Goal: Task Accomplishment & Management: Use online tool/utility

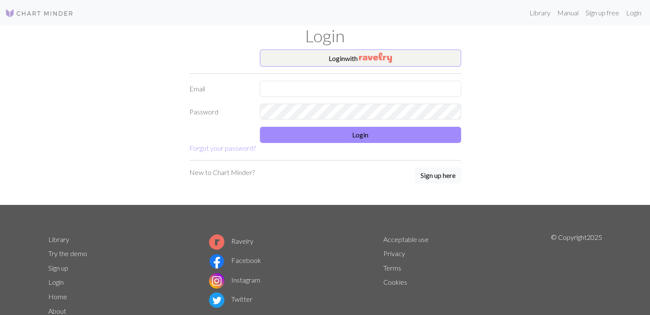
click at [323, 79] on form "Login with Email Password Login Forgot your password?" at bounding box center [325, 102] width 272 height 104
click at [367, 59] on img "button" at bounding box center [375, 58] width 33 height 10
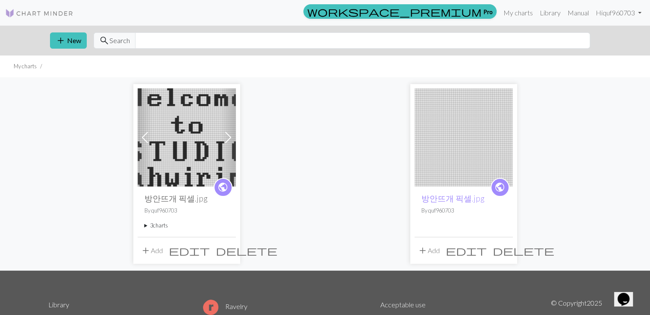
click at [505, 251] on span "delete" at bounding box center [524, 251] width 62 height 12
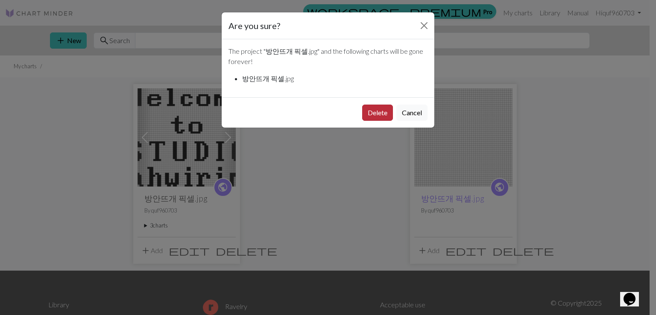
click at [381, 114] on button "Delete" at bounding box center [377, 113] width 31 height 16
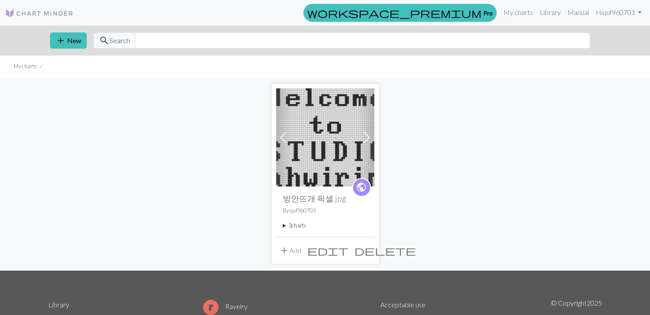
click at [282, 249] on span "add" at bounding box center [284, 251] width 10 height 12
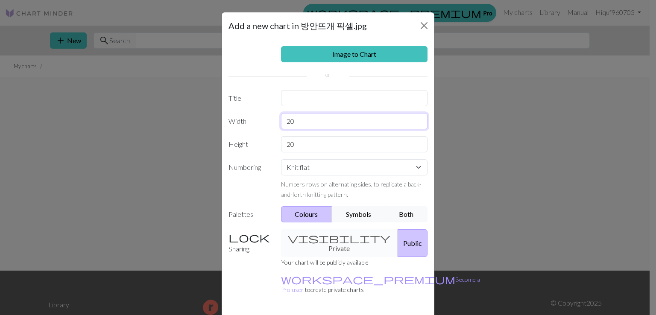
drag, startPoint x: 314, startPoint y: 117, endPoint x: 234, endPoint y: 132, distance: 81.7
click at [234, 132] on div "Image to Chart Title Width 20 Height 20 Numbering Knit flat Knit in the round L…" at bounding box center [328, 177] width 213 height 276
type input "60"
click at [318, 147] on input "20" at bounding box center [354, 144] width 147 height 16
click at [347, 172] on select "Knit flat Knit in the round Lace knitting Cross stitch" at bounding box center [354, 167] width 147 height 16
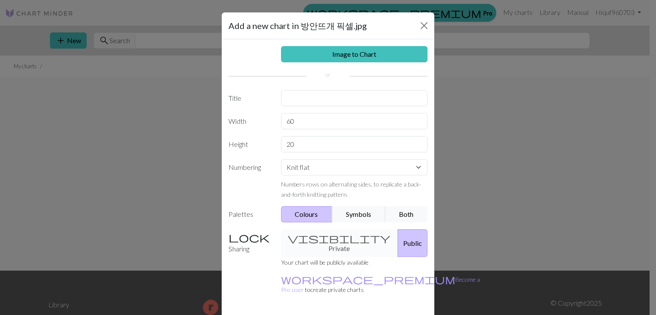
click at [426, 151] on div "20" at bounding box center [354, 144] width 157 height 16
click at [425, 23] on button "Close" at bounding box center [424, 26] width 14 height 14
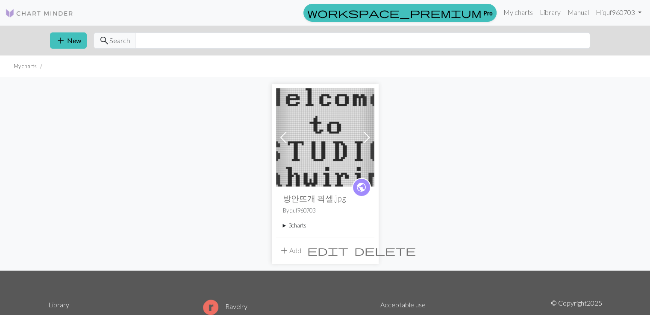
click at [285, 224] on summary "3 charts" at bounding box center [325, 226] width 85 height 8
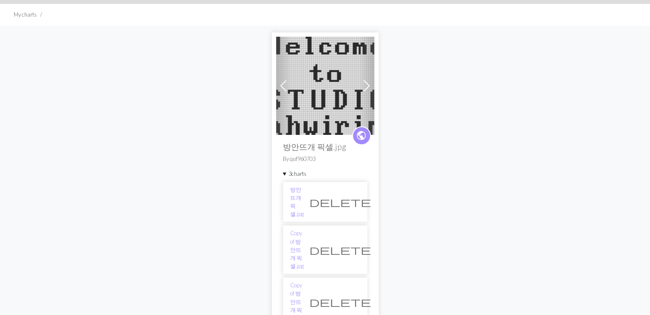
scroll to position [43, 0]
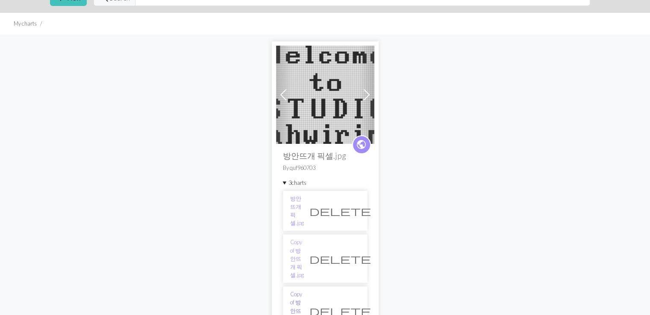
click at [304, 291] on link "Copy of 방안뜨개 픽셀.jpg" at bounding box center [297, 311] width 14 height 41
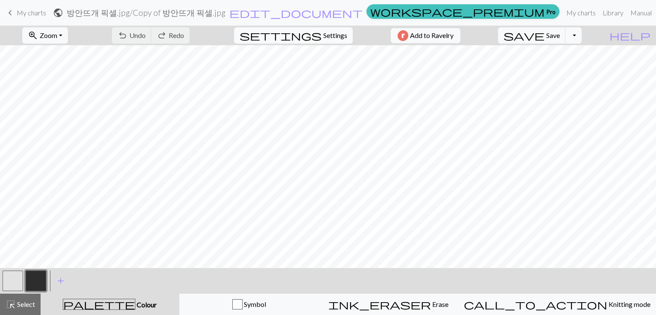
click at [326, 33] on span "Settings" at bounding box center [335, 35] width 24 height 10
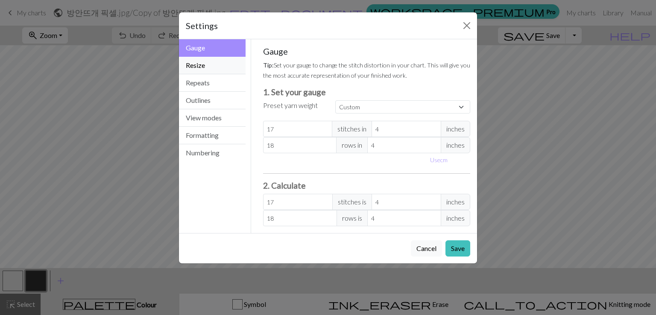
click at [216, 66] on button "Resize" at bounding box center [212, 66] width 67 height 18
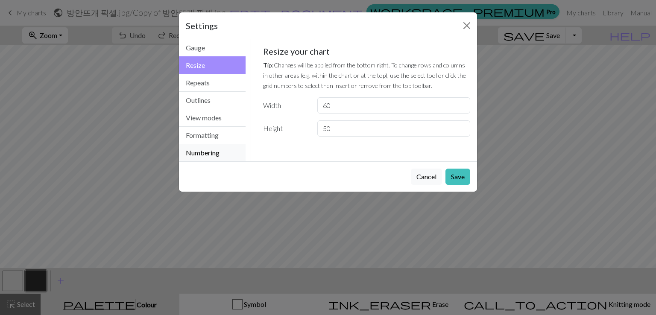
click at [236, 160] on button "Numbering" at bounding box center [212, 152] width 67 height 17
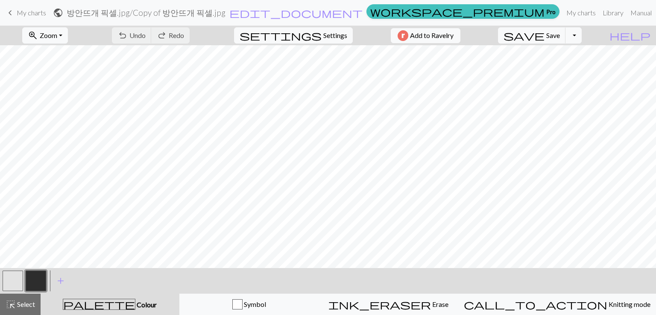
click at [6, 288] on button "button" at bounding box center [13, 281] width 21 height 21
click at [146, 38] on span "Undo" at bounding box center [137, 35] width 16 height 8
drag, startPoint x: 31, startPoint y: 282, endPoint x: 40, endPoint y: 264, distance: 19.7
click at [32, 281] on button "button" at bounding box center [36, 281] width 21 height 21
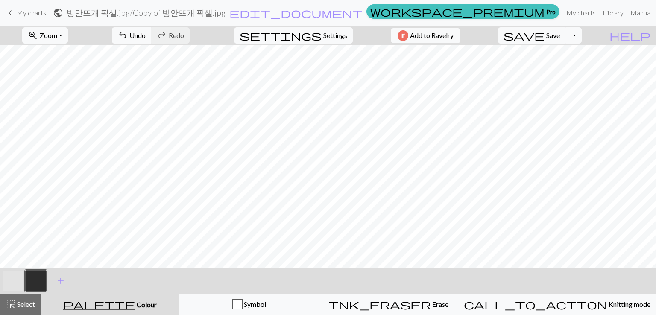
click at [18, 280] on button "button" at bounding box center [13, 281] width 21 height 21
click at [31, 284] on button "button" at bounding box center [36, 281] width 21 height 21
click at [215, 10] on h2 "방안뜨개 픽셀.jpg / Copy of 방안뜨개 픽셀.jpg" at bounding box center [146, 13] width 159 height 10
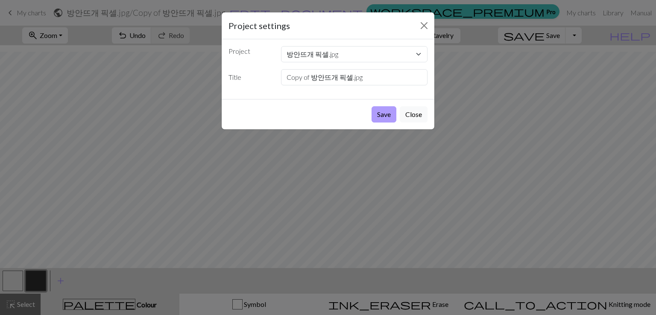
click at [391, 116] on button "Save" at bounding box center [384, 114] width 25 height 16
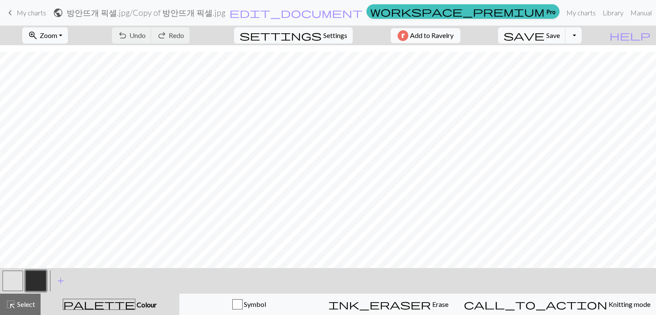
click at [225, 11] on body "This website uses cookies to ensure you get the best experience on our website.…" at bounding box center [328, 157] width 656 height 315
click at [217, 12] on h2 "방안뜨개 픽셀.jpg / Copy of 방안뜨개 픽셀.jpg" at bounding box center [146, 13] width 159 height 10
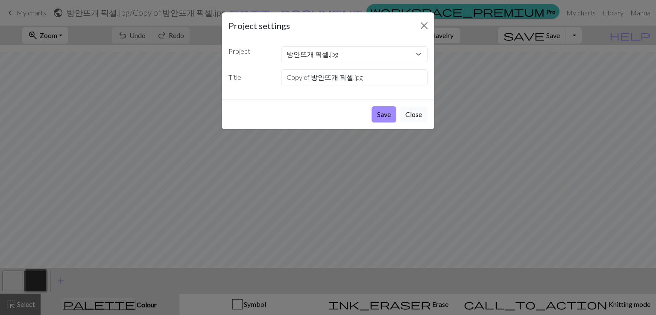
click at [426, 117] on button "Close" at bounding box center [414, 114] width 28 height 16
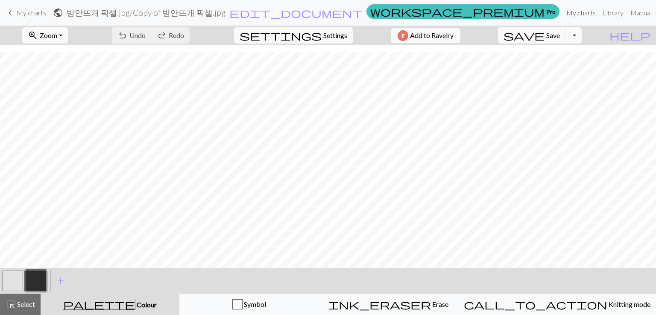
click at [563, 15] on link "My charts" at bounding box center [581, 12] width 36 height 17
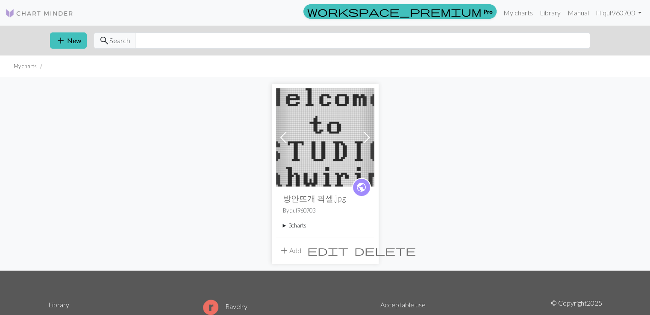
click at [300, 227] on summary "3 charts" at bounding box center [325, 226] width 85 height 8
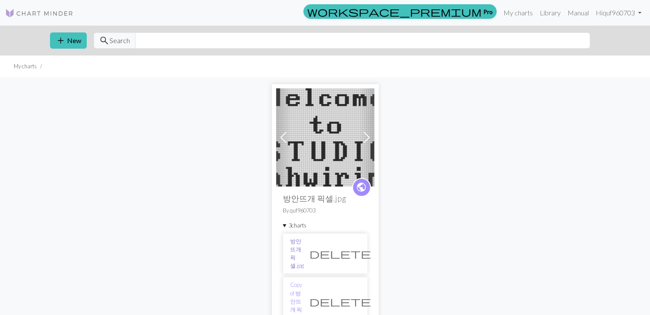
click at [304, 244] on link "방안뜨개 픽셀.jpg" at bounding box center [297, 254] width 14 height 33
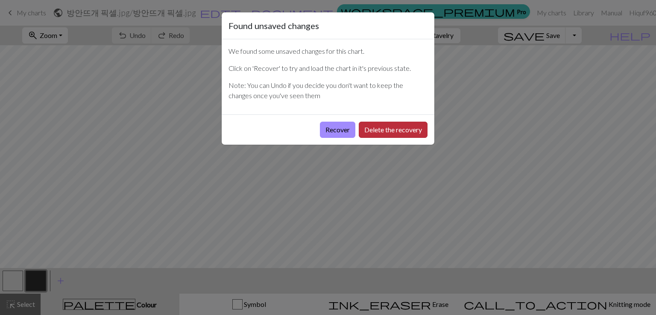
click at [397, 130] on button "Delete the recovery" at bounding box center [393, 130] width 69 height 16
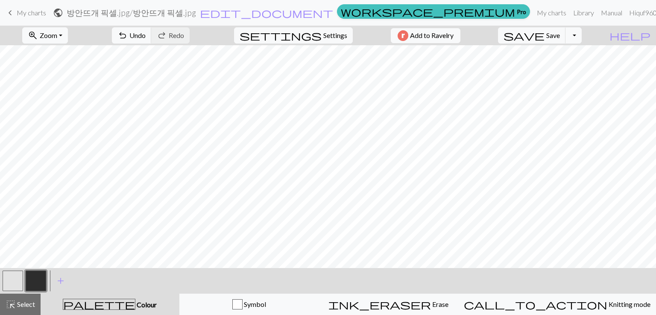
click at [20, 281] on button "button" at bounding box center [13, 281] width 21 height 21
click at [562, 35] on button "save Save Save" at bounding box center [532, 35] width 68 height 16
click at [534, 11] on link "My charts" at bounding box center [552, 12] width 36 height 17
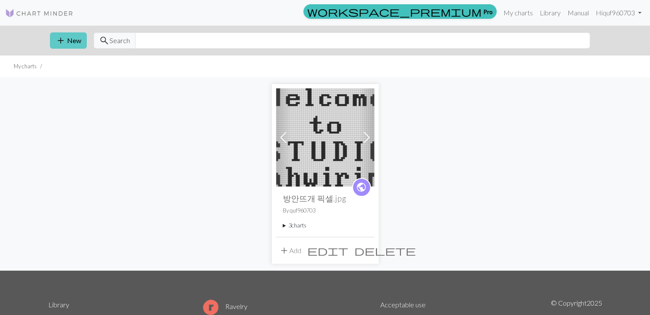
click at [58, 38] on span "add" at bounding box center [61, 41] width 10 height 12
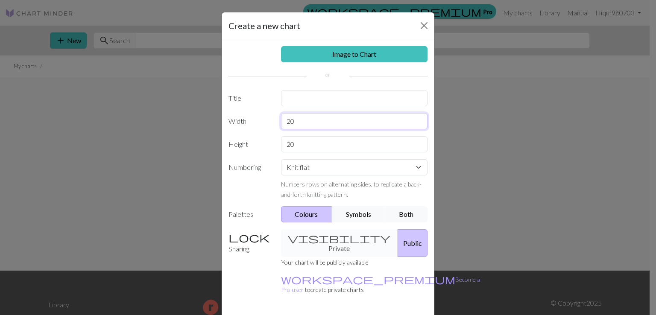
drag, startPoint x: 314, startPoint y: 120, endPoint x: 192, endPoint y: 130, distance: 122.6
click at [192, 130] on div "Create a new chart Image to Chart Title Width 20 Height 20 Numbering Knit flat …" at bounding box center [328, 157] width 656 height 315
click at [345, 48] on link "Image to Chart" at bounding box center [354, 54] width 147 height 16
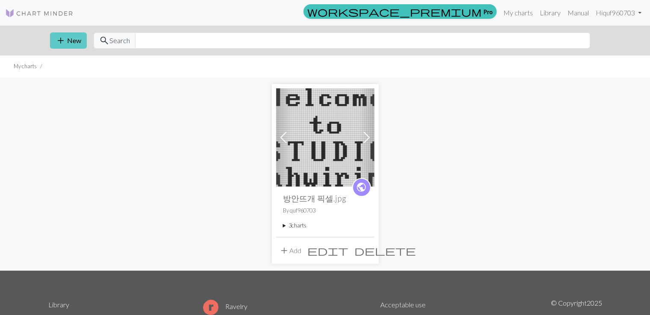
click at [58, 39] on span "add" at bounding box center [61, 41] width 10 height 12
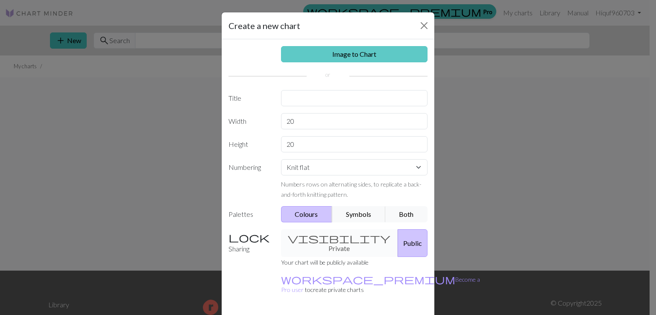
click at [313, 53] on link "Image to Chart" at bounding box center [354, 54] width 147 height 16
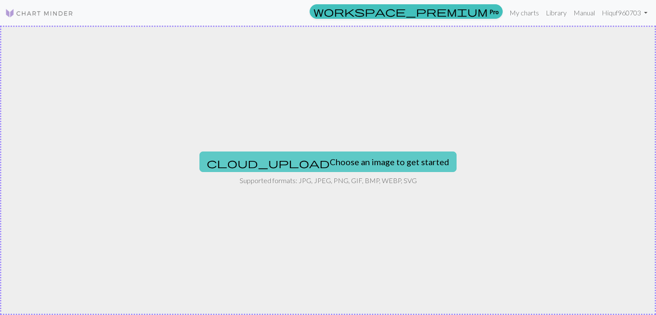
click at [323, 166] on button "cloud_upload Choose an image to get started" at bounding box center [328, 162] width 257 height 21
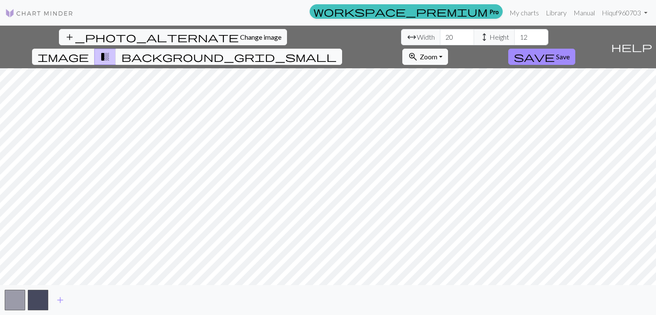
click at [337, 51] on span "background_grid_small" at bounding box center [228, 57] width 215 height 12
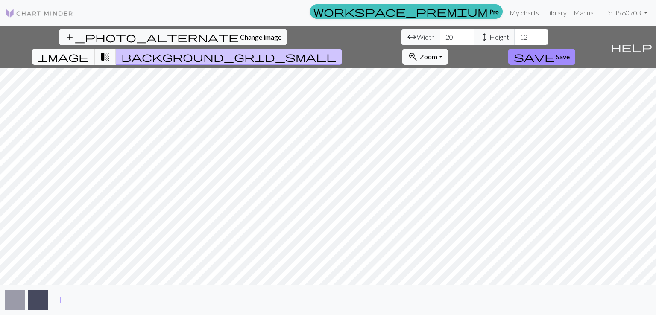
click at [89, 51] on span "image" at bounding box center [63, 57] width 51 height 12
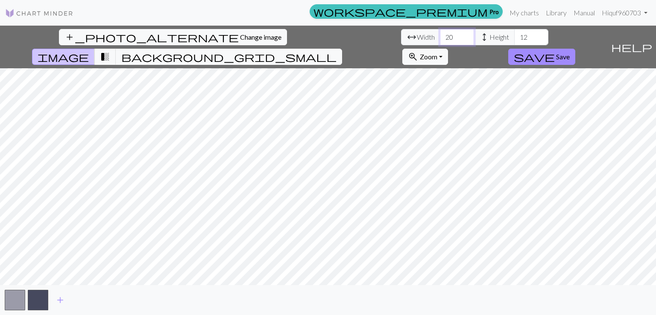
drag, startPoint x: 202, startPoint y: 39, endPoint x: 175, endPoint y: 35, distance: 27.7
click at [401, 35] on div "arrow_range Width 20 height Height 12" at bounding box center [474, 37] width 147 height 16
type input "60"
drag, startPoint x: 284, startPoint y: 36, endPoint x: 261, endPoint y: 28, distance: 24.3
click at [261, 28] on div "add_photo_alternate Change image arrow_range Width 60 height Height 12 image tr…" at bounding box center [304, 47] width 608 height 43
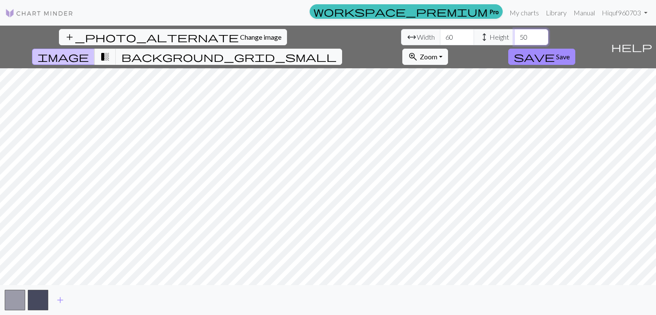
drag, startPoint x: 277, startPoint y: 40, endPoint x: 265, endPoint y: 33, distance: 14.2
click at [514, 33] on input "50" at bounding box center [531, 37] width 34 height 16
type input "38"
click at [570, 53] on span "Save" at bounding box center [563, 57] width 14 height 8
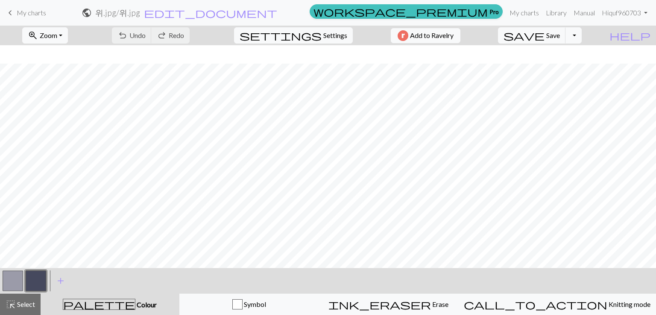
scroll to position [147, 0]
click at [13, 278] on button "button" at bounding box center [13, 281] width 21 height 21
click at [13, 279] on button "button" at bounding box center [13, 281] width 21 height 21
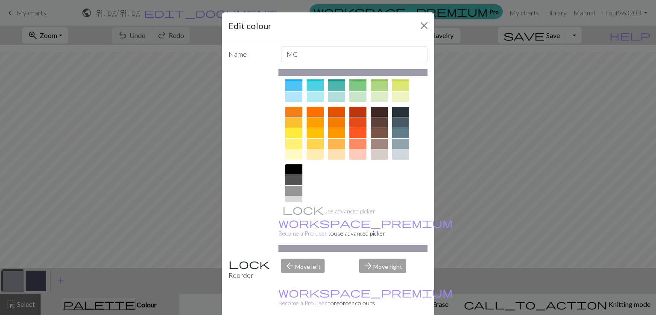
scroll to position [120, 0]
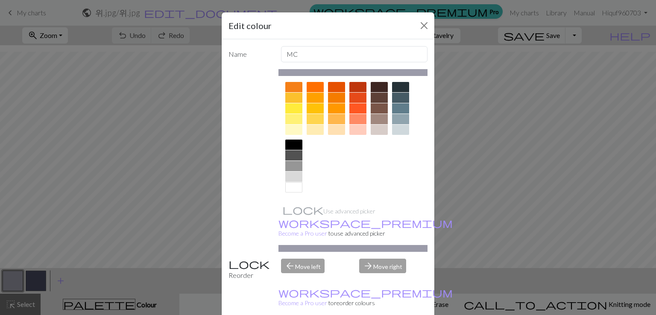
click at [289, 191] on div at bounding box center [293, 187] width 17 height 10
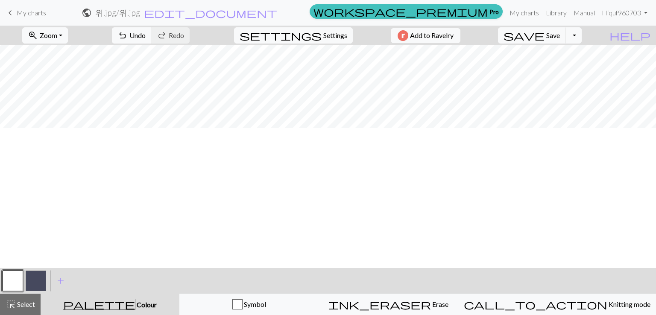
scroll to position [0, 0]
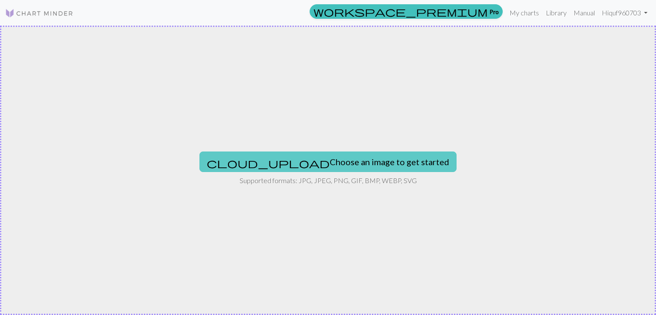
click at [342, 160] on button "cloud_upload Choose an image to get started" at bounding box center [328, 162] width 257 height 21
click at [370, 163] on button "cloud_upload Choose an image to get started" at bounding box center [328, 162] width 257 height 21
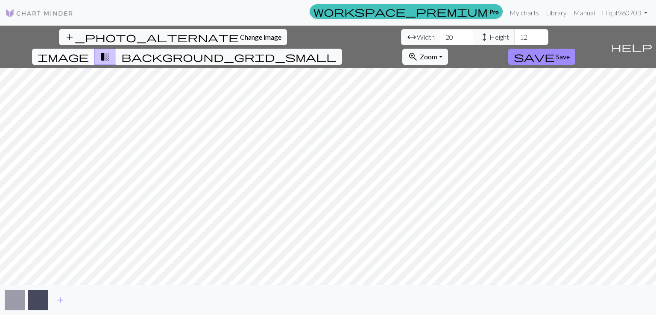
click at [89, 51] on span "image" at bounding box center [63, 57] width 51 height 12
drag, startPoint x: 201, startPoint y: 40, endPoint x: 170, endPoint y: 31, distance: 32.9
click at [401, 31] on div "arrow_range Width 20 height Height 12" at bounding box center [474, 37] width 147 height 16
type input "60"
click at [514, 38] on input "12" at bounding box center [531, 37] width 34 height 16
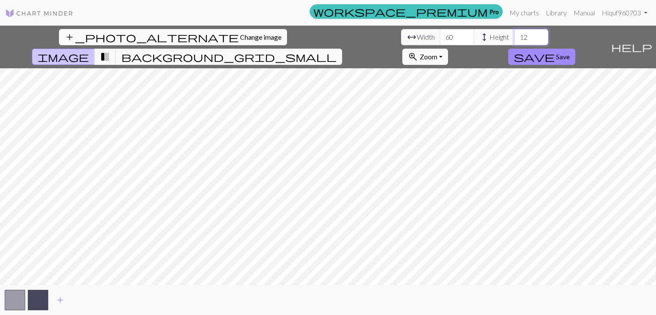
type input "1"
type input "37"
click at [555, 51] on span "save" at bounding box center [534, 57] width 41 height 12
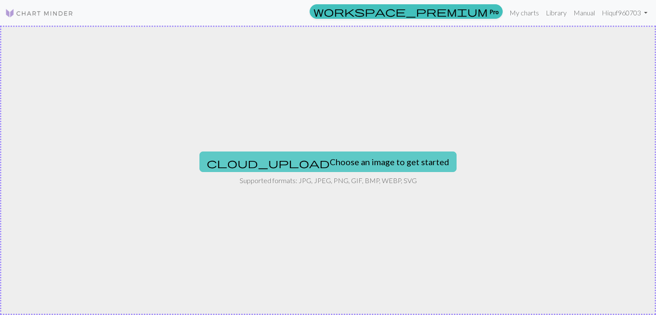
click at [361, 165] on button "cloud_upload Choose an image to get started" at bounding box center [328, 162] width 257 height 21
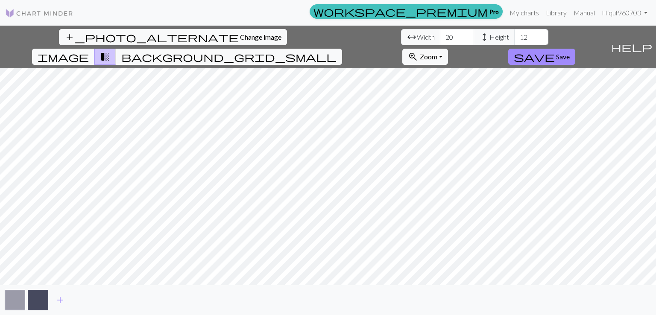
click at [89, 51] on span "image" at bounding box center [63, 57] width 51 height 12
drag, startPoint x: 205, startPoint y: 38, endPoint x: 130, endPoint y: 47, distance: 75.6
click at [130, 47] on div "add_photo_alternate Change image arrow_range Width 20 height Height 12 image tr…" at bounding box center [304, 47] width 608 height 43
type input "60"
drag, startPoint x: 281, startPoint y: 35, endPoint x: 212, endPoint y: 40, distance: 69.0
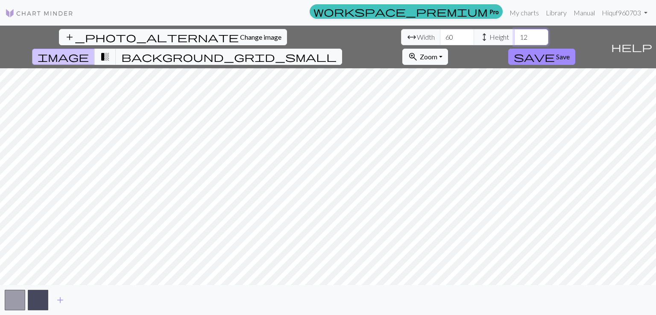
click at [401, 40] on div "arrow_range Width 60 height Height 12" at bounding box center [474, 37] width 147 height 16
type input "37"
click at [12, 300] on button "button" at bounding box center [15, 300] width 21 height 21
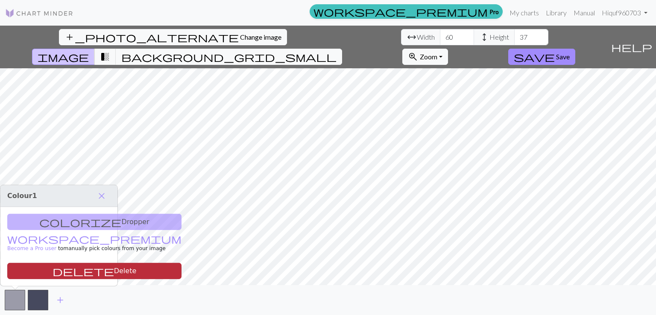
click at [74, 271] on button "delete Delete" at bounding box center [94, 271] width 174 height 16
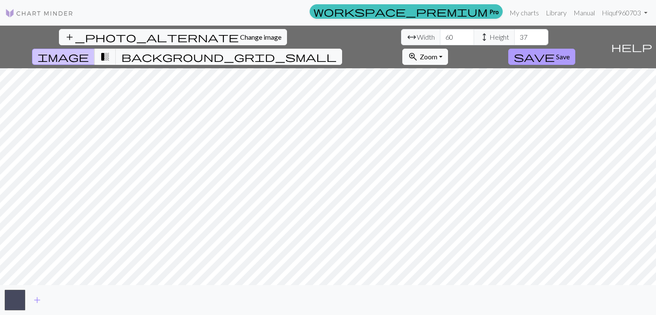
click at [555, 51] on span "save" at bounding box center [534, 57] width 41 height 12
